Goal: Information Seeking & Learning: Learn about a topic

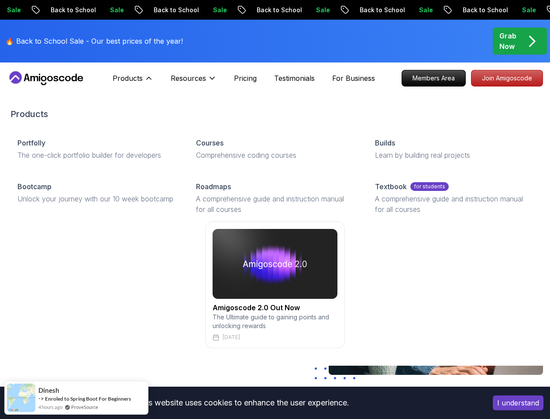
click at [276, 270] on img at bounding box center [275, 264] width 125 height 70
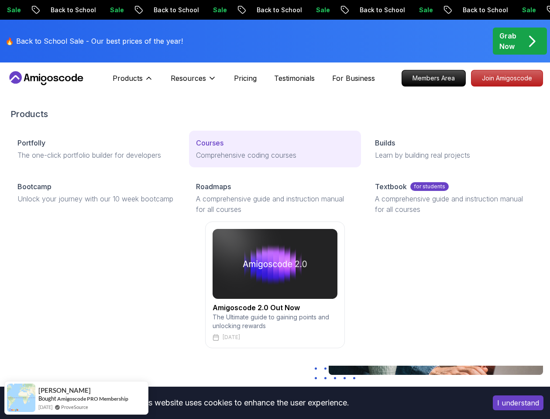
click at [210, 141] on p "Courses" at bounding box center [209, 142] width 27 height 10
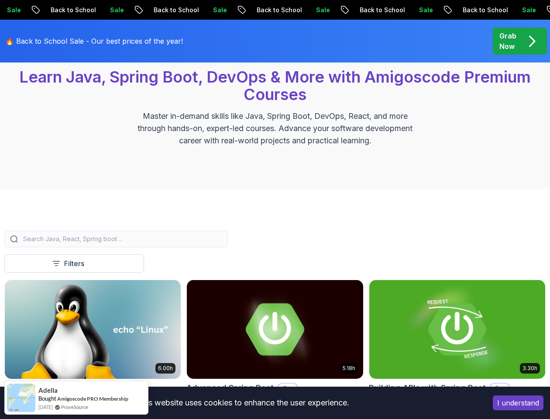
scroll to position [170, 0]
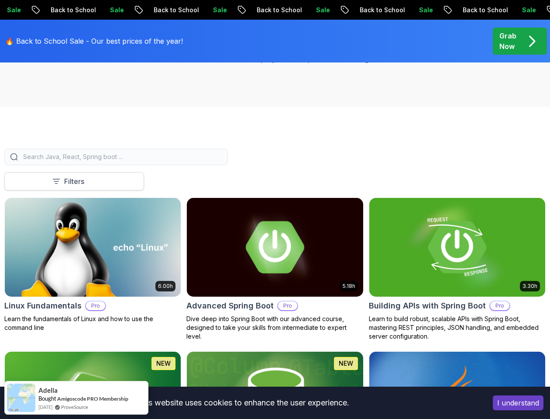
click at [55, 183] on icon at bounding box center [56, 181] width 7 height 4
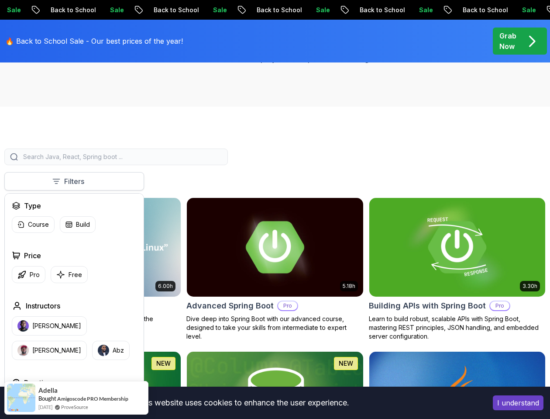
click at [59, 181] on icon at bounding box center [56, 181] width 9 height 9
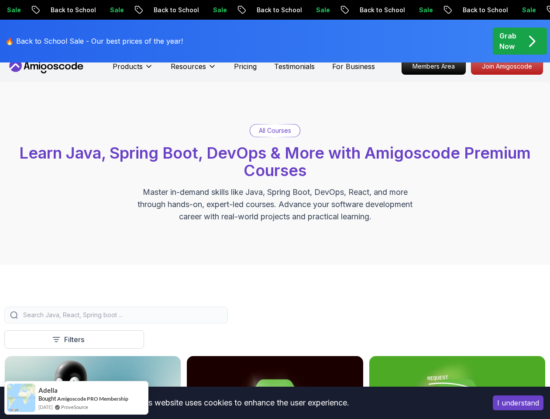
scroll to position [0, 0]
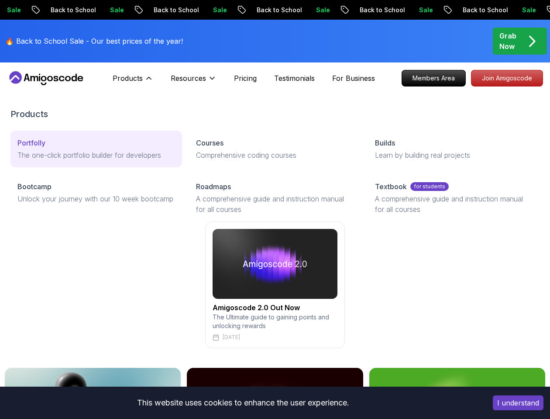
click at [102, 144] on div "Portfolly" at bounding box center [96, 142] width 158 height 10
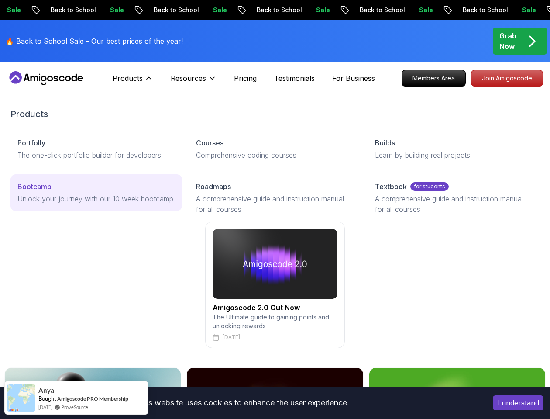
click at [81, 203] on p "Unlock your journey with our 10 week bootcamp" at bounding box center [96, 198] width 158 height 10
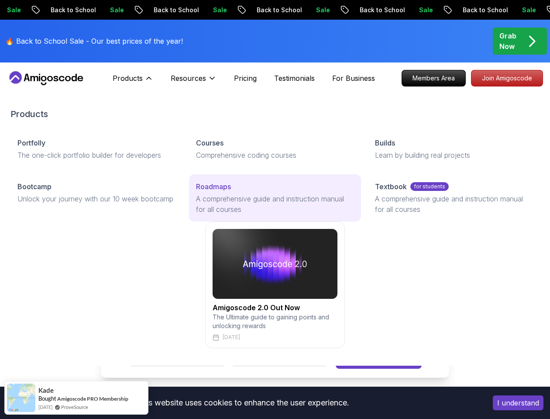
click at [225, 183] on p "Roadmaps" at bounding box center [213, 186] width 35 height 10
